Goal: Information Seeking & Learning: Learn about a topic

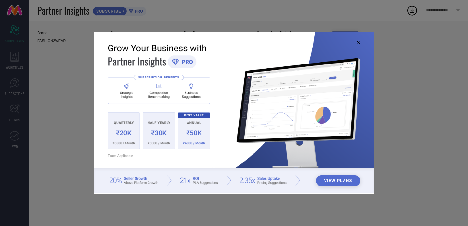
type input "All"
click at [358, 43] on icon at bounding box center [359, 42] width 4 height 4
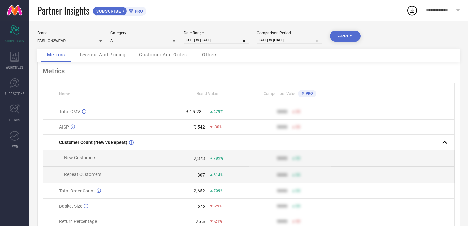
click at [93, 54] on span "Revenue And Pricing" at bounding box center [101, 54] width 47 height 5
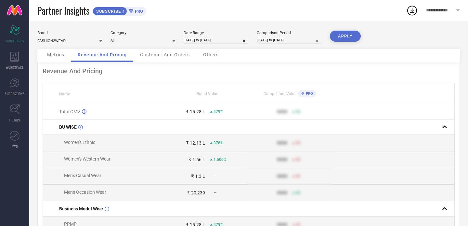
click at [158, 56] on span "Customer And Orders" at bounding box center [165, 54] width 50 height 5
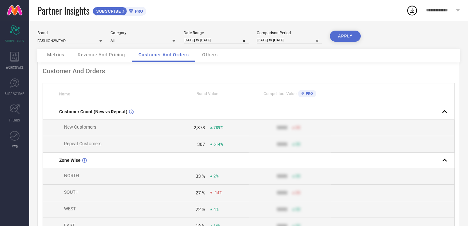
click at [211, 56] on span "Others" at bounding box center [210, 54] width 16 height 5
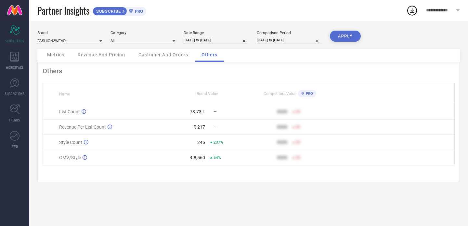
click at [178, 57] on span "Customer And Orders" at bounding box center [163, 54] width 50 height 5
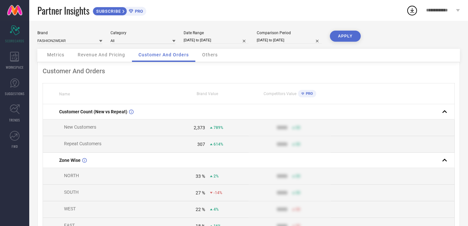
click at [111, 55] on span "Revenue And Pricing" at bounding box center [101, 54] width 47 height 5
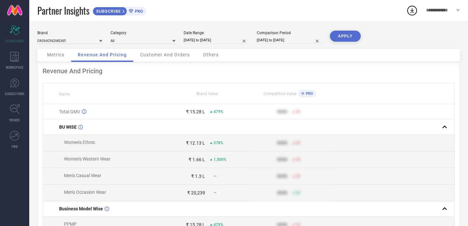
click at [58, 53] on span "Metrics" at bounding box center [55, 54] width 17 height 5
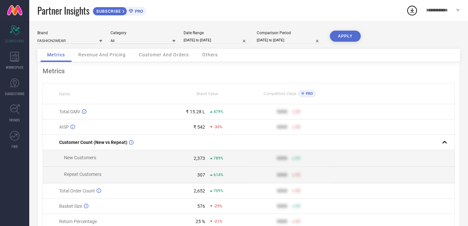
click at [447, 12] on span "**********" at bounding box center [440, 11] width 28 height 6
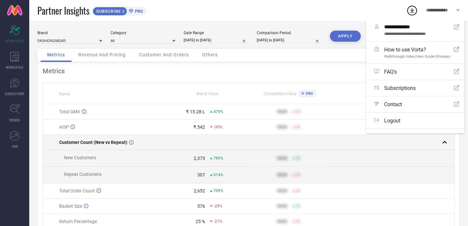
click at [331, 143] on td at bounding box center [290, 142] width 82 height 15
